Goal: Task Accomplishment & Management: Manage account settings

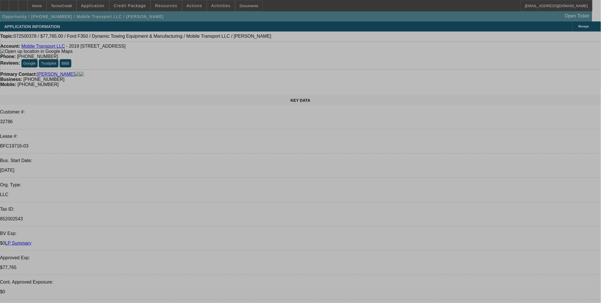
select select "0"
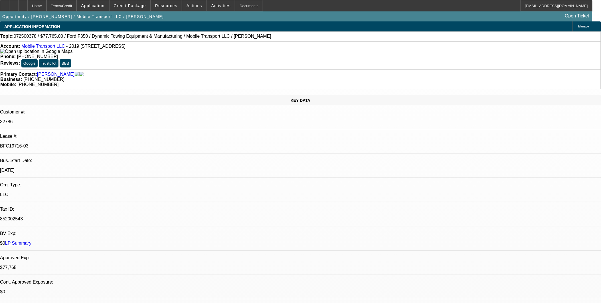
select select "0"
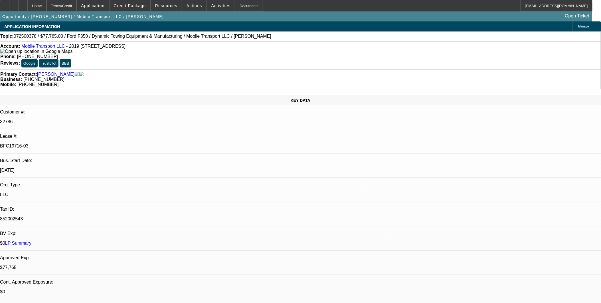
select select "0"
select select "1"
select select "2"
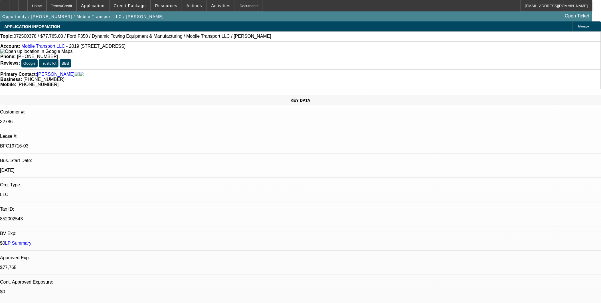
select select "6"
select select "1"
select select "2"
select select "6"
select select "1"
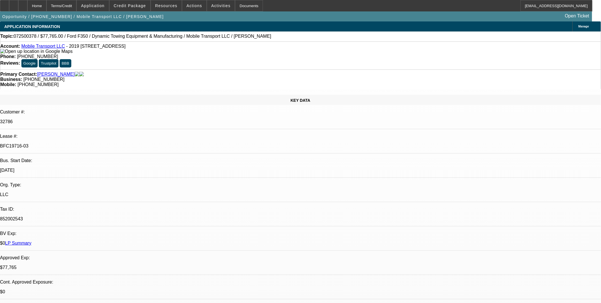
select select "2"
select select "6"
select select "1"
select select "2"
select select "6"
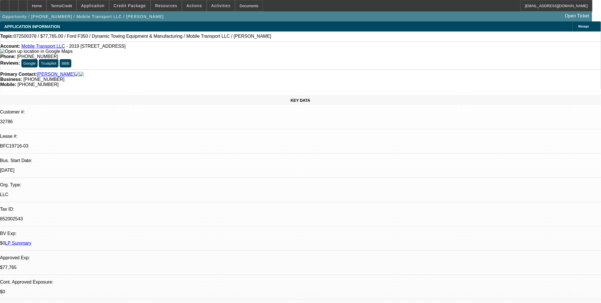
click at [134, 7] on span "Credit Package" at bounding box center [130, 5] width 32 height 5
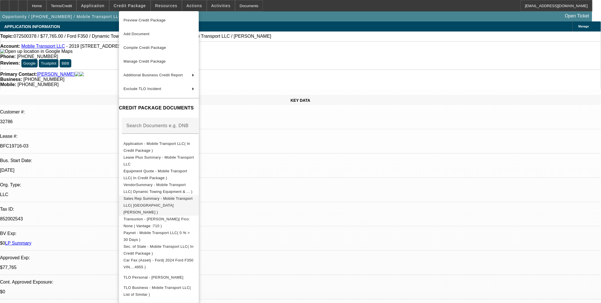
scroll to position [32, 0]
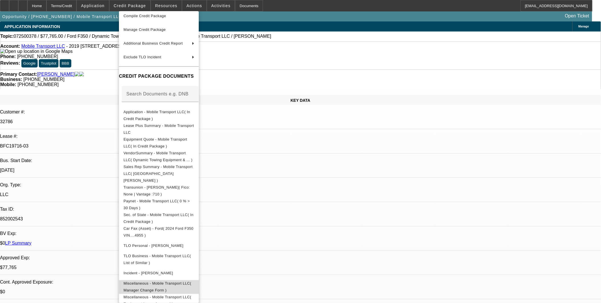
click at [191, 281] on span "Miscellaneous - Mobile Transport LLC( Manager Change Form )" at bounding box center [158, 286] width 68 height 11
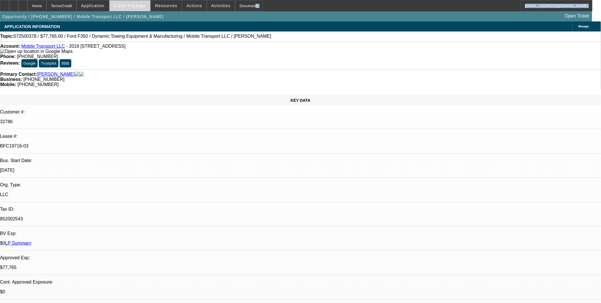
drag, startPoint x: 141, startPoint y: 11, endPoint x: 138, endPoint y: 4, distance: 7.7
click at [139, 5] on div "Home Terms/Credit Application Credit Package Resources Actions Activities Docum…" at bounding box center [300, 10] width 601 height 21
click at [138, 3] on span at bounding box center [130, 6] width 41 height 14
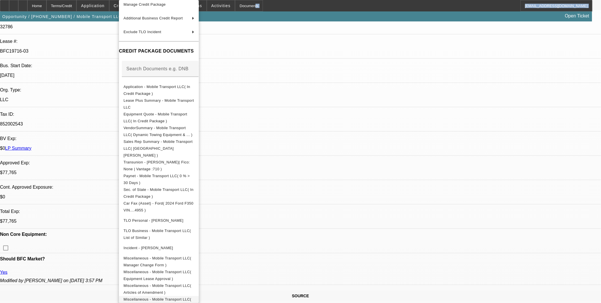
scroll to position [95, 0]
click at [194, 283] on span "Miscellaneous - Mobile Transport LLC( Articles of Amendment )" at bounding box center [159, 289] width 71 height 14
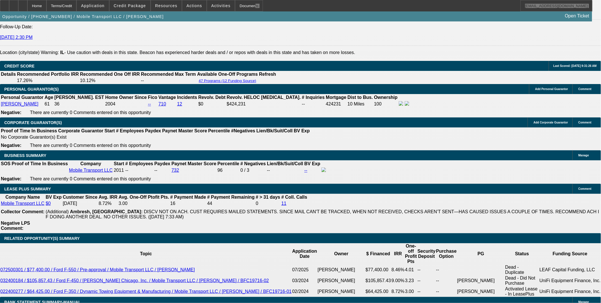
scroll to position [761, 0]
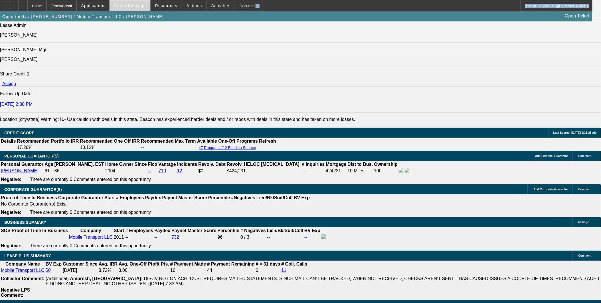
click at [134, 6] on span "Credit Package" at bounding box center [130, 5] width 32 height 5
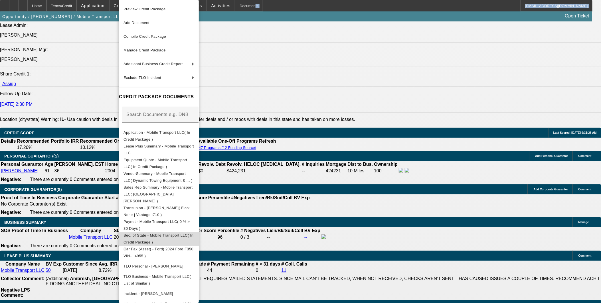
click at [178, 233] on span "Sec. of State - Mobile Transport LLC( In Credit Package )" at bounding box center [159, 238] width 70 height 11
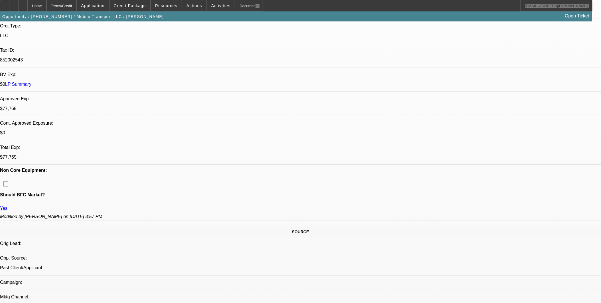
scroll to position [127, 0]
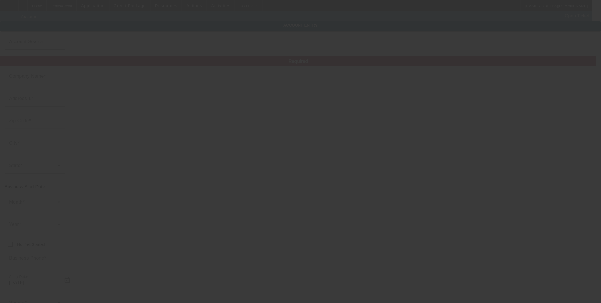
type input "Mobile Transport LLC"
type input "2019 [STREET_ADDRESS]"
type input "60625"
type input "[GEOGRAPHIC_DATA]"
type input "[PHONE_NUMBER]"
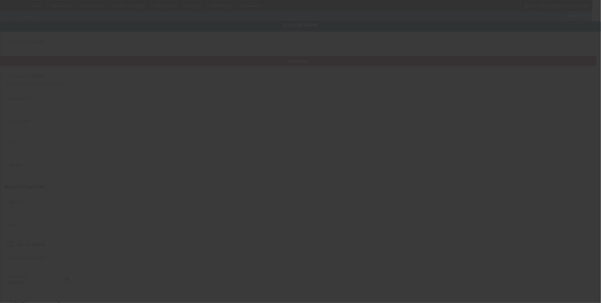
type input "[EMAIL_ADDRESS][DOMAIN_NAME]"
type input "Cook"
type input "852002543"
type input "[DATE]"
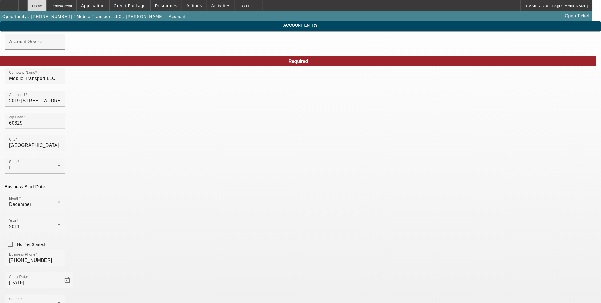
click at [47, 7] on div "Home" at bounding box center [36, 5] width 19 height 11
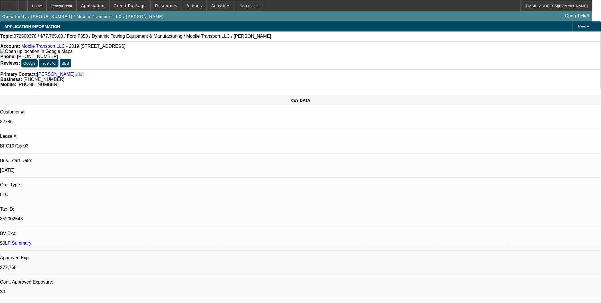
select select "0"
select select "2"
select select "0"
select select "6"
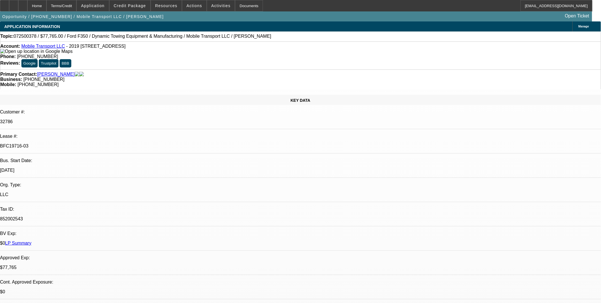
select select "0"
select select "2"
select select "0"
select select "6"
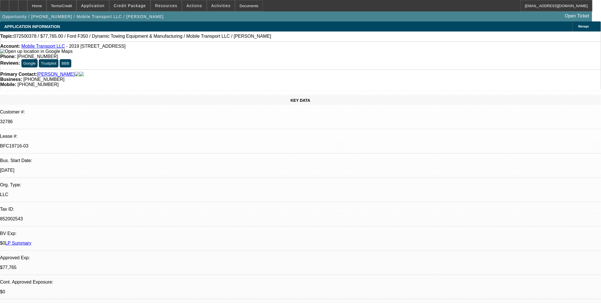
select select "0"
select select "2"
select select "0"
select select "6"
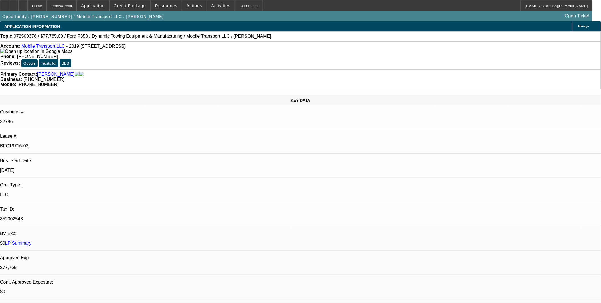
select select "0"
select select "2"
select select "0"
select select "6"
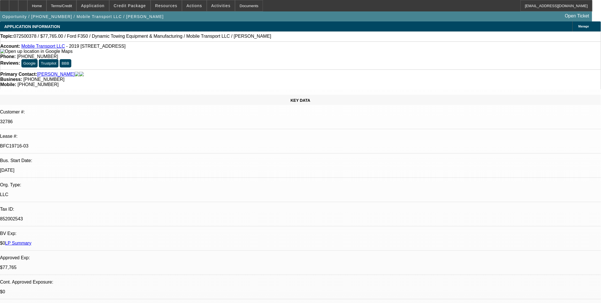
scroll to position [63, 0]
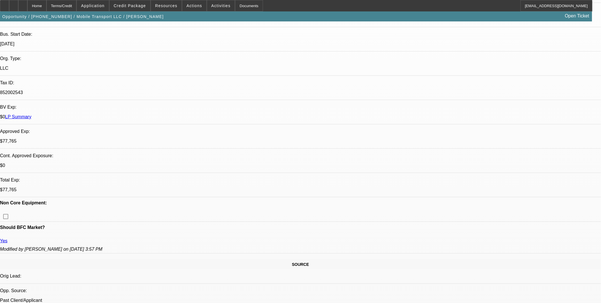
scroll to position [127, 0]
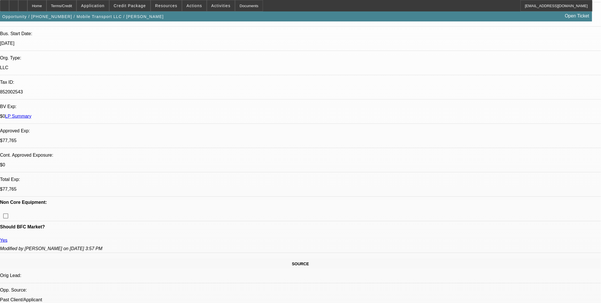
drag, startPoint x: 328, startPoint y: 162, endPoint x: 324, endPoint y: 163, distance: 4.4
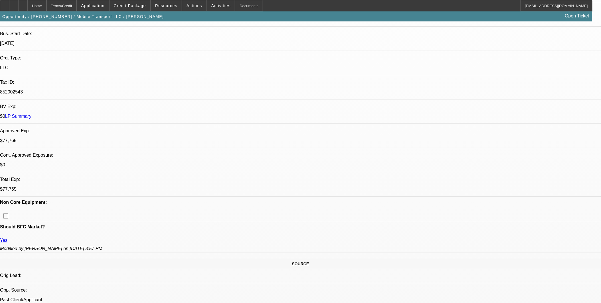
drag, startPoint x: 318, startPoint y: 164, endPoint x: 283, endPoint y: 152, distance: 37.1
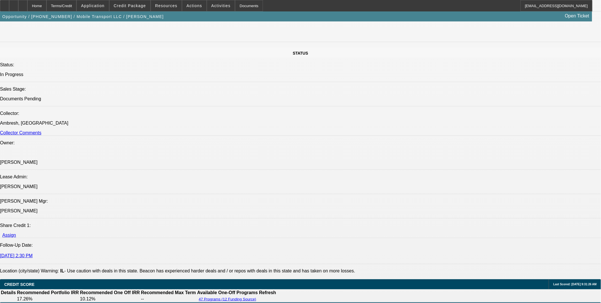
scroll to position [602, 0]
